Goal: Use online tool/utility: Use online tool/utility

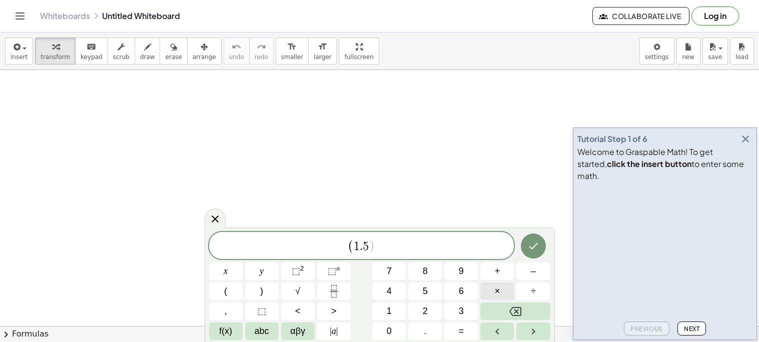
click at [495, 284] on button "×" at bounding box center [497, 292] width 34 height 18
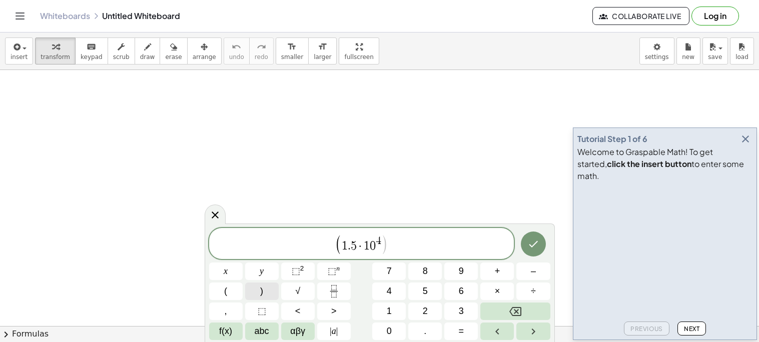
click at [264, 296] on button ")" at bounding box center [262, 292] width 34 height 18
click at [522, 289] on button "÷" at bounding box center [533, 292] width 34 height 18
click at [232, 283] on button "(" at bounding box center [226, 292] width 34 height 18
click at [502, 295] on button "×" at bounding box center [497, 292] width 34 height 18
click at [266, 293] on button ")" at bounding box center [262, 292] width 34 height 18
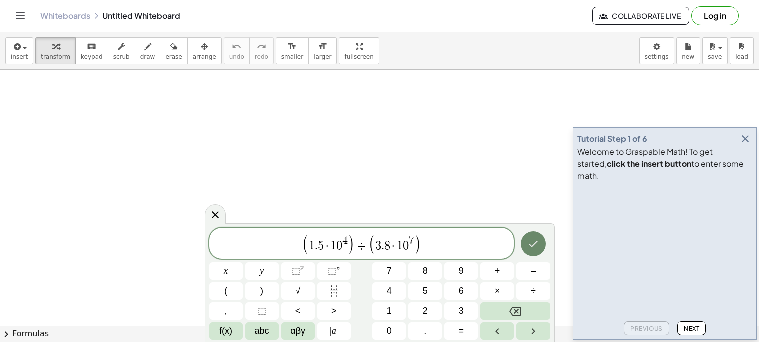
click at [539, 242] on button "Done" at bounding box center [533, 244] width 25 height 25
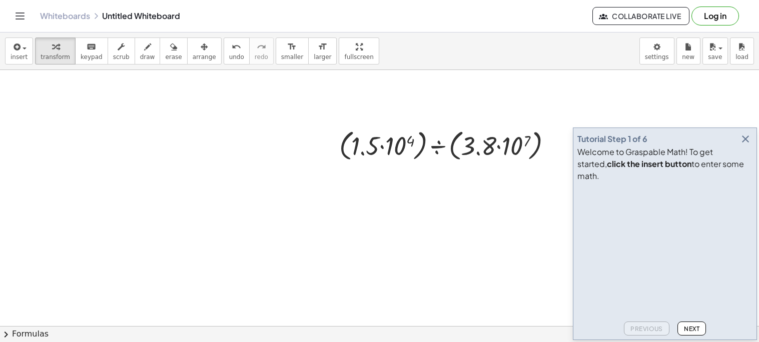
click at [747, 145] on icon "button" at bounding box center [746, 139] width 12 height 12
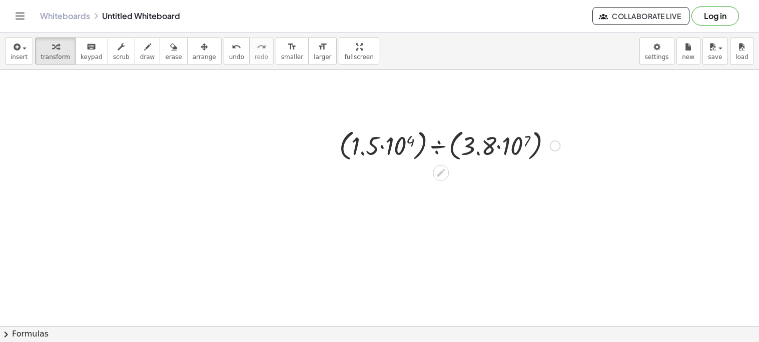
click at [405, 143] on div at bounding box center [449, 145] width 231 height 38
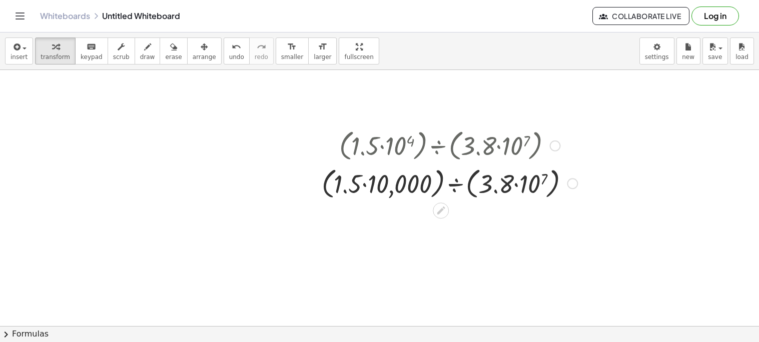
click at [531, 190] on div at bounding box center [450, 183] width 266 height 38
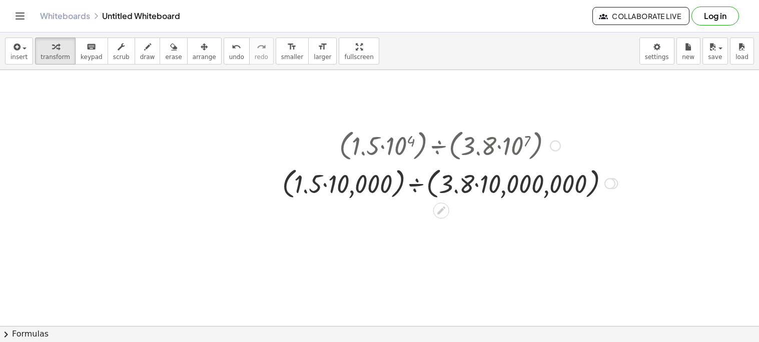
click at [325, 184] on div at bounding box center [449, 183] width 345 height 38
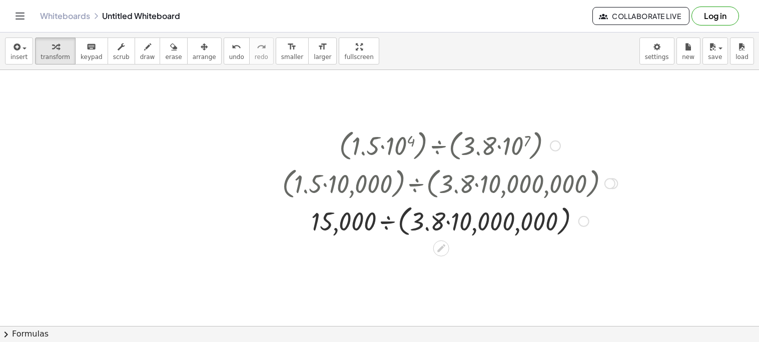
click at [474, 224] on div at bounding box center [449, 221] width 345 height 38
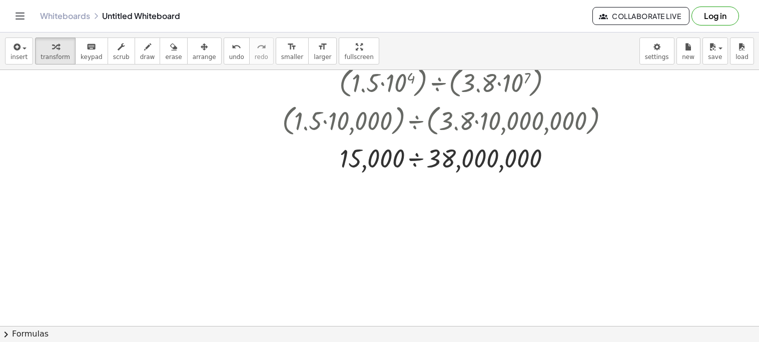
scroll to position [66, 0]
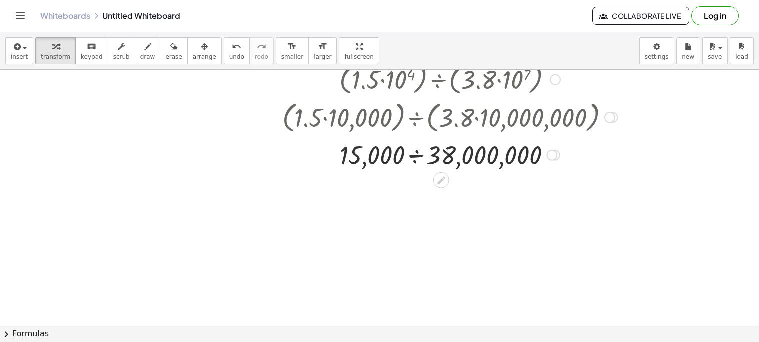
click at [410, 151] on div at bounding box center [449, 155] width 345 height 34
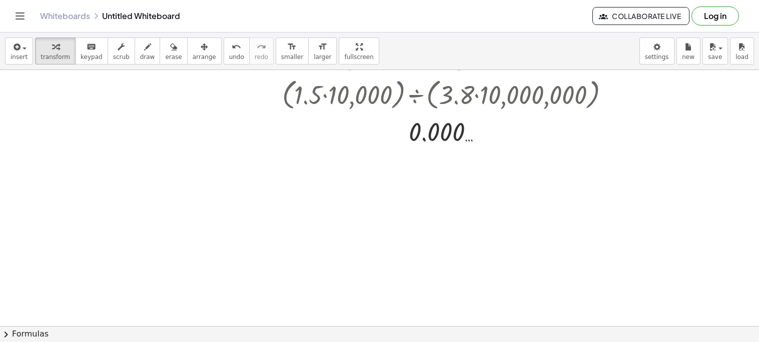
scroll to position [94, 0]
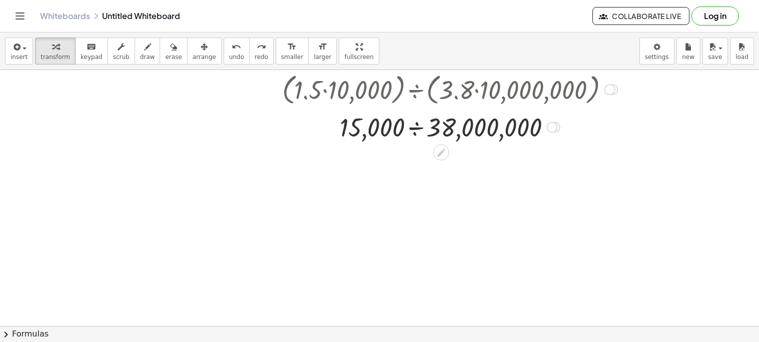
click at [418, 134] on div at bounding box center [449, 127] width 483 height 34
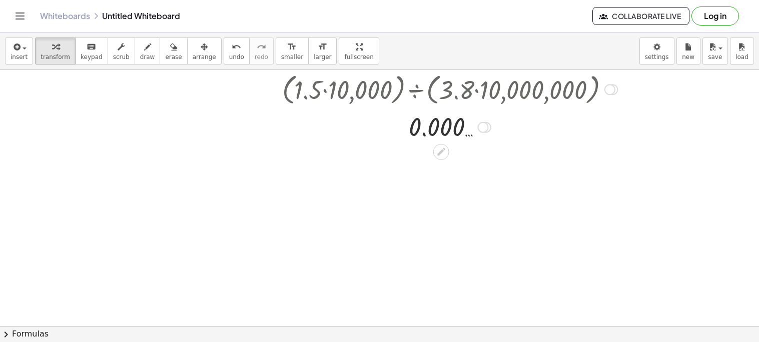
click at [469, 134] on div at bounding box center [449, 126] width 345 height 33
click at [469, 138] on div at bounding box center [449, 126] width 345 height 33
click at [435, 155] on div at bounding box center [441, 152] width 16 height 16
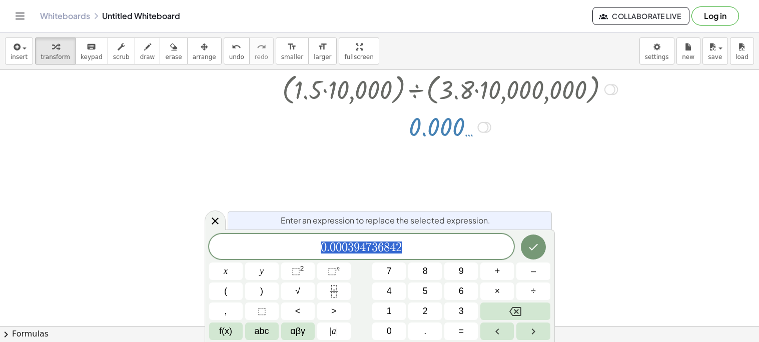
click at [434, 245] on span "0 . 0 0 0 3 9 4 7 3 6 8 4 2" at bounding box center [361, 248] width 305 height 14
